Goal: Transaction & Acquisition: Subscribe to service/newsletter

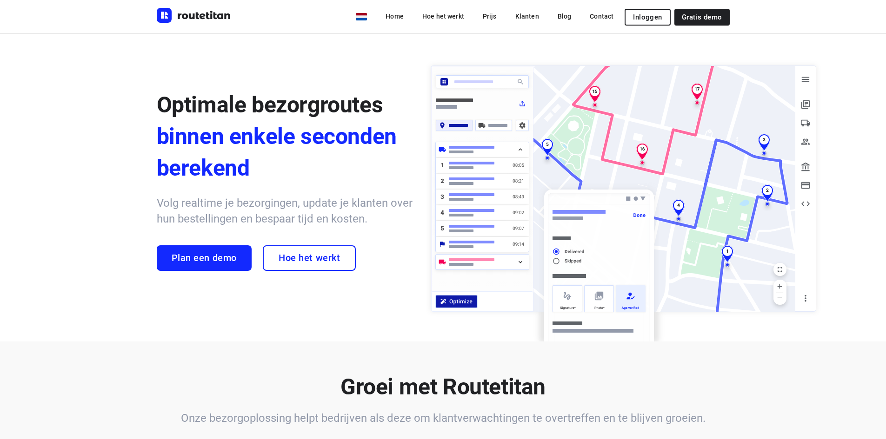
click at [657, 19] on span "Inloggen" at bounding box center [647, 16] width 29 height 7
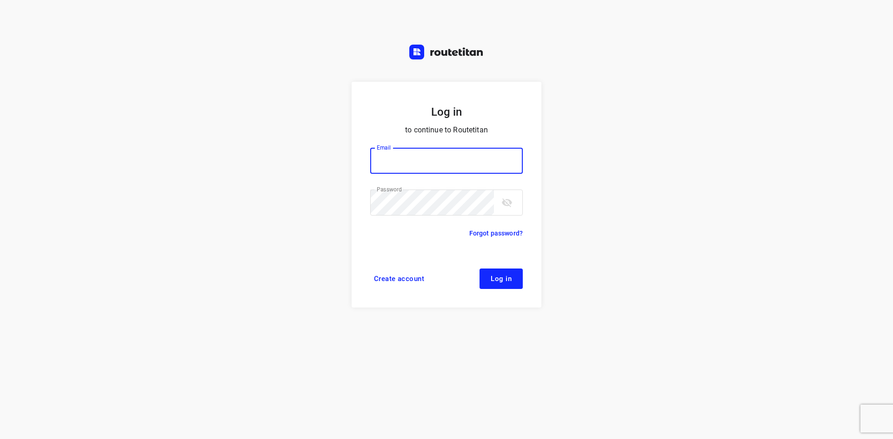
type input "info@tasboomkwekerij.nl"
click at [508, 280] on span "Log in" at bounding box center [501, 278] width 21 height 7
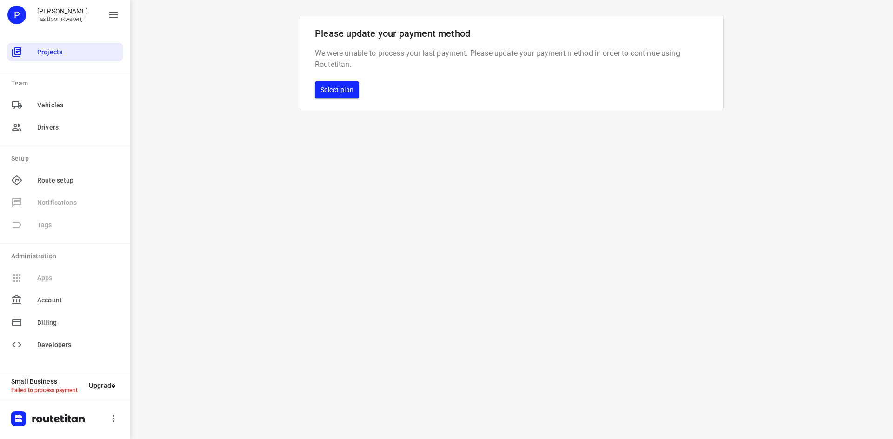
click at [337, 84] on span "Select plan" at bounding box center [336, 90] width 33 height 12
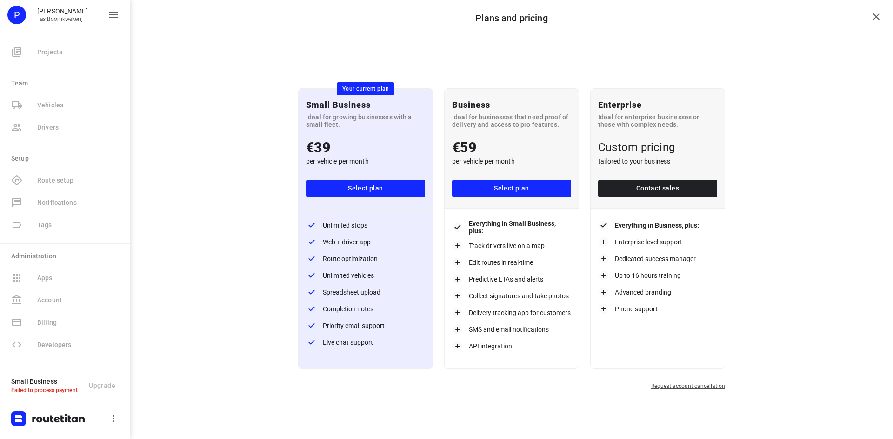
click at [390, 192] on span "Select plan" at bounding box center [365, 189] width 104 height 12
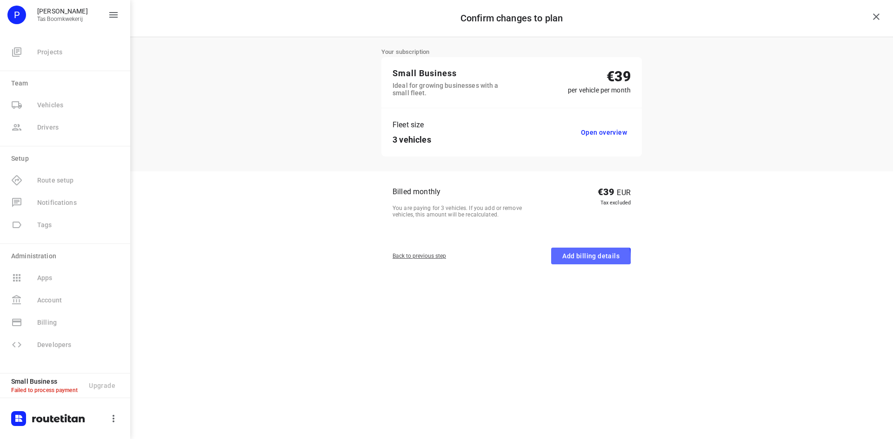
click at [582, 259] on span "Add billing details" at bounding box center [590, 257] width 57 height 12
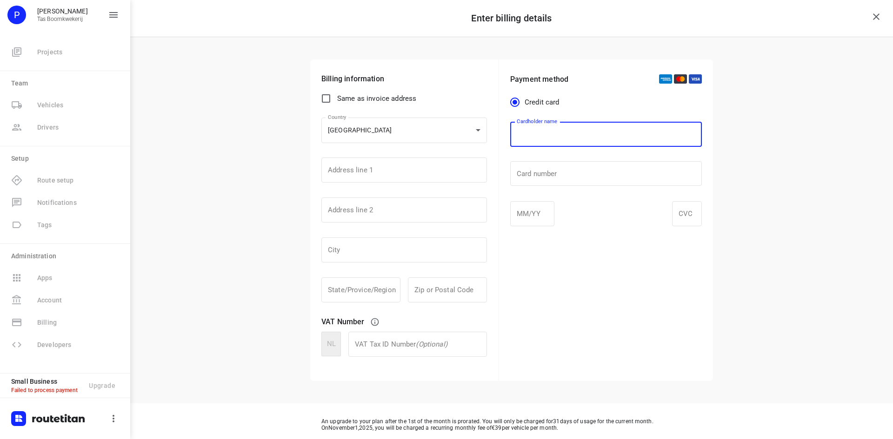
click at [552, 140] on input "text" at bounding box center [606, 134] width 192 height 25
type input "p.w. Tas"
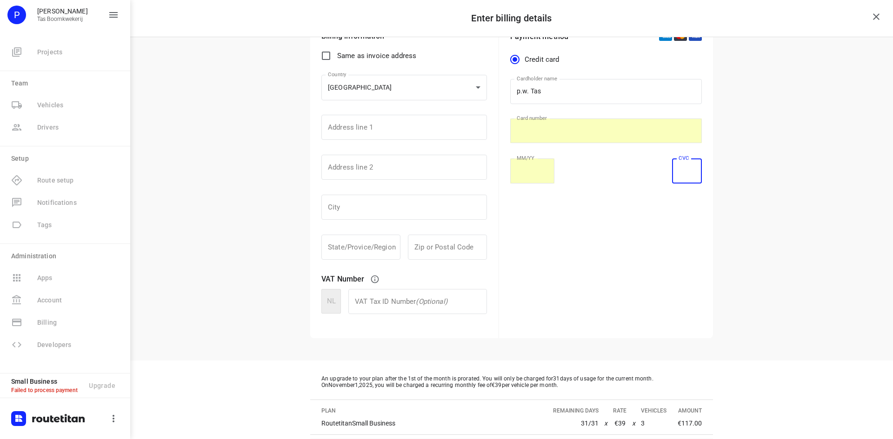
scroll to position [93, 0]
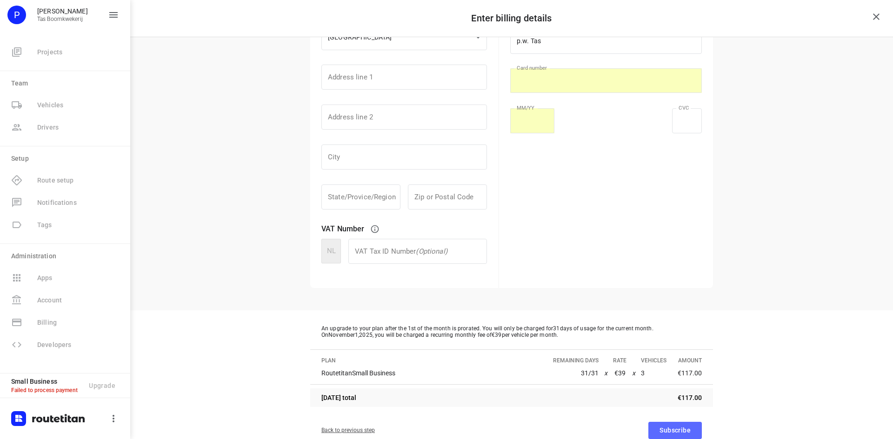
click at [659, 427] on span "Subscribe" at bounding box center [674, 431] width 31 height 12
